Goal: Task Accomplishment & Management: Use online tool/utility

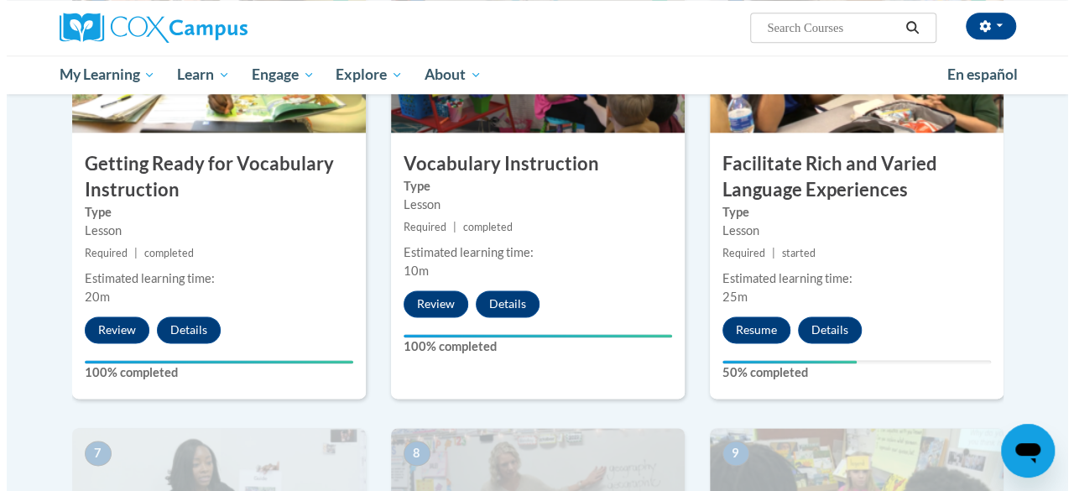
scroll to position [927, 0]
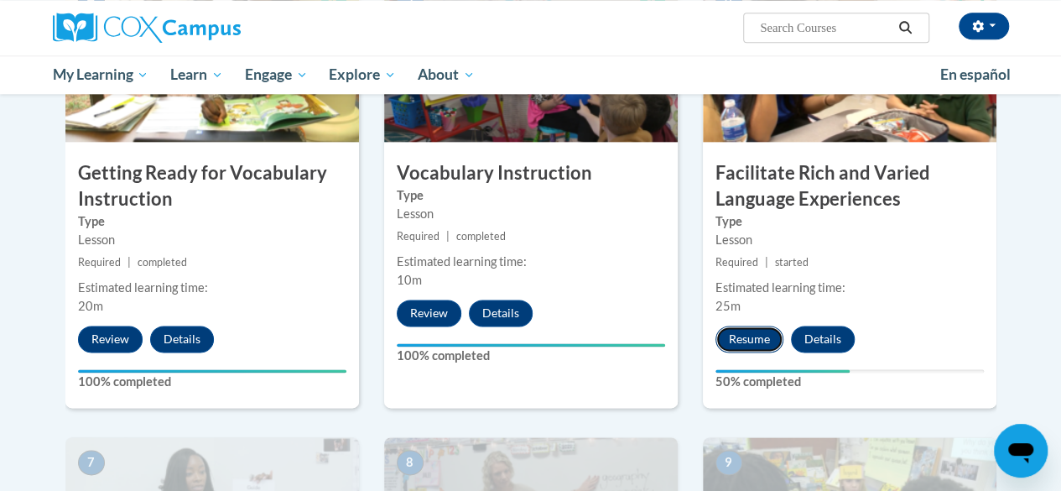
click at [757, 341] on button "Resume" at bounding box center [750, 339] width 68 height 27
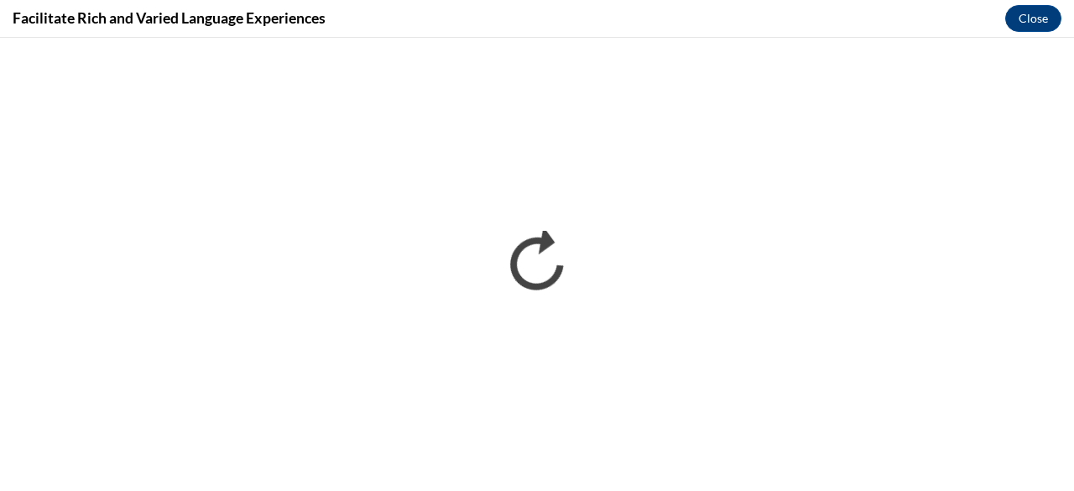
scroll to position [0, 0]
